Goal: Navigation & Orientation: Find specific page/section

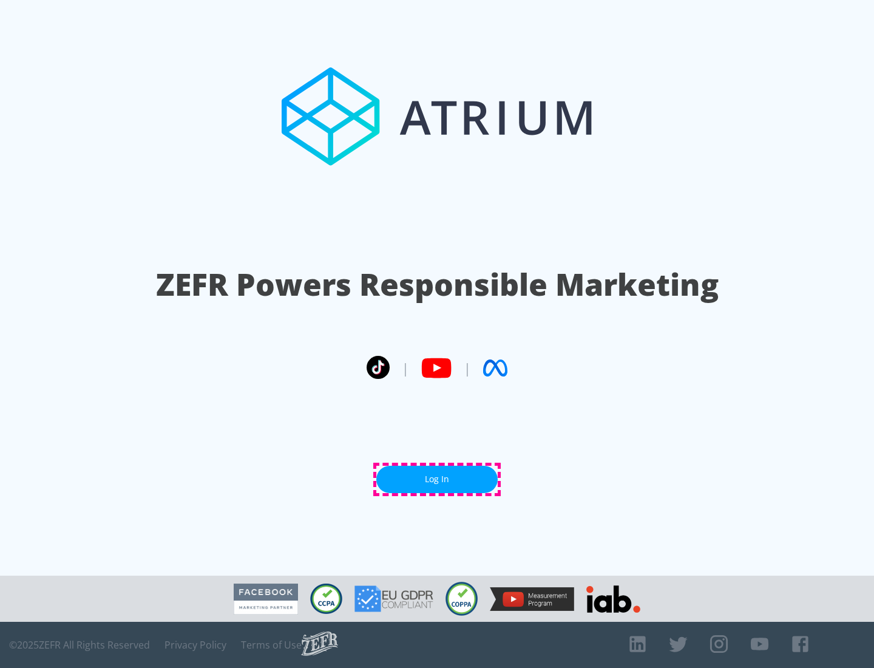
click at [437, 479] on link "Log In" at bounding box center [436, 479] width 121 height 27
